Goal: Information Seeking & Learning: Compare options

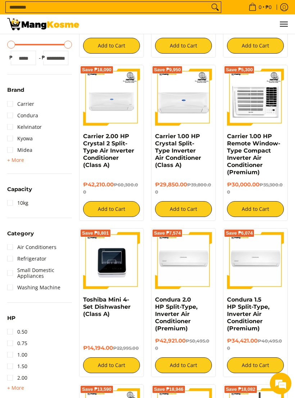
scroll to position [399, 0]
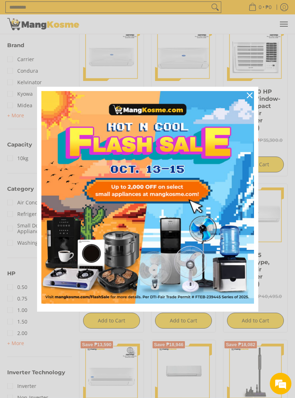
click at [246, 101] on div "Close" at bounding box center [250, 96] width 12 height 12
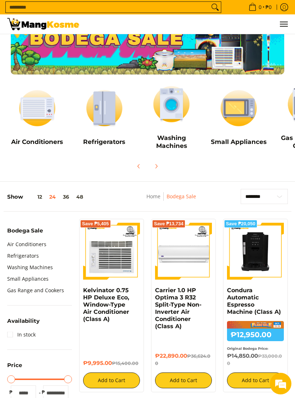
scroll to position [19, 0]
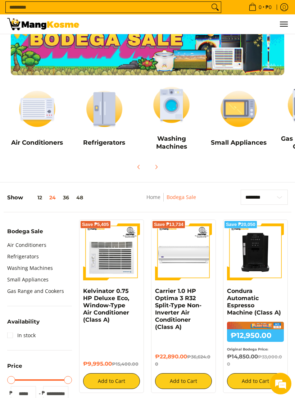
click at [175, 108] on img at bounding box center [171, 104] width 60 height 45
click at [110, 106] on img at bounding box center [104, 108] width 60 height 45
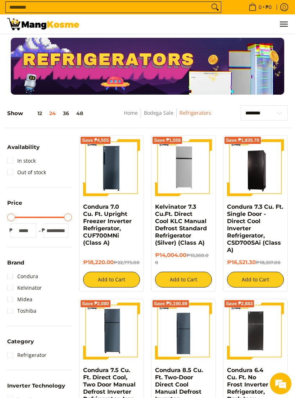
click at [184, 181] on img at bounding box center [183, 167] width 57 height 57
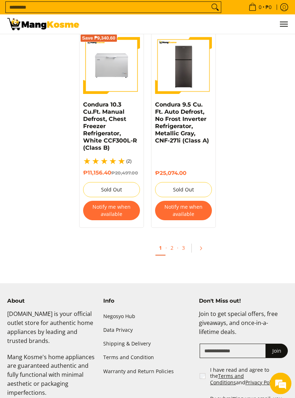
scroll to position [1429, 0]
click at [200, 250] on icon "Pagination" at bounding box center [200, 248] width 5 height 5
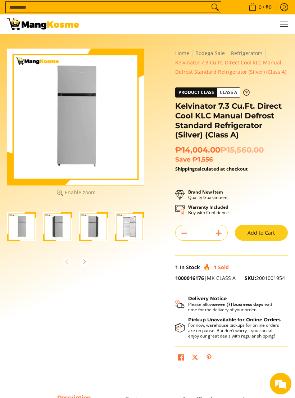
click at [123, 228] on img "Kelvinator 7.3 Cu.Ft. Direct Cool KLC Manual Defrost Standard Refrigerator (Sil…" at bounding box center [129, 226] width 29 height 29
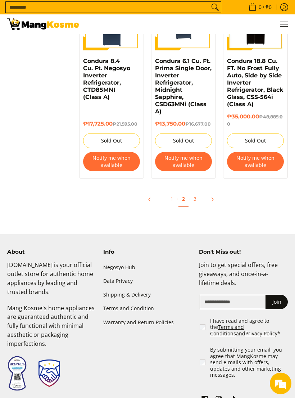
scroll to position [1497, 0]
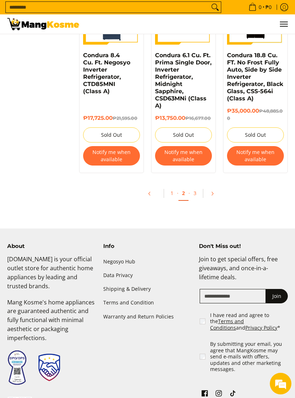
click at [206, 194] on link "Pagination" at bounding box center [214, 193] width 17 height 12
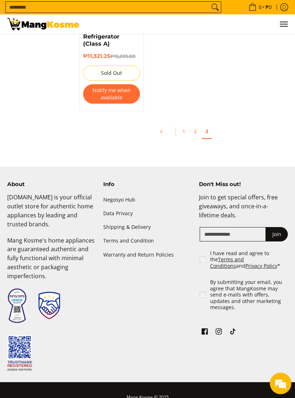
scroll to position [781, 0]
